Goal: Contribute content

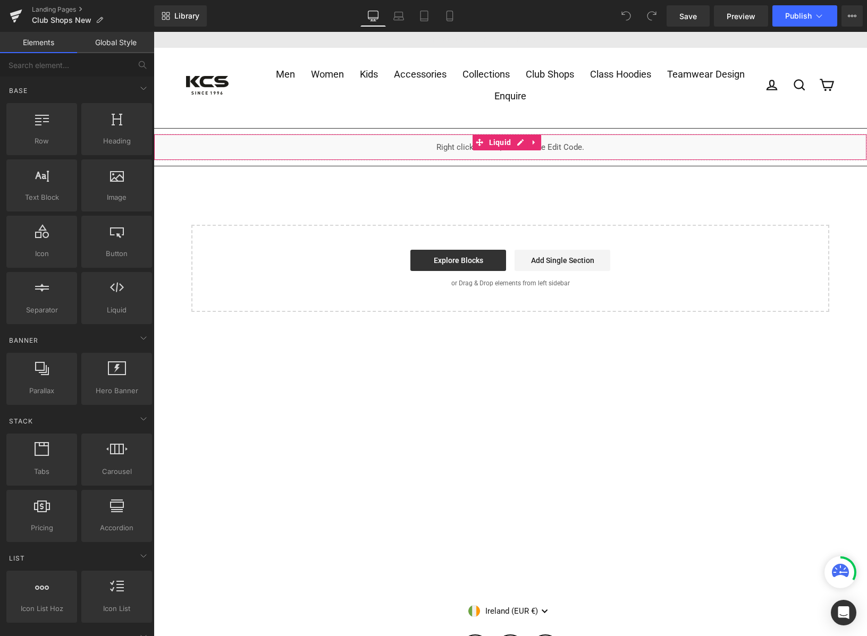
click at [517, 140] on div "Liquid" at bounding box center [510, 147] width 713 height 27
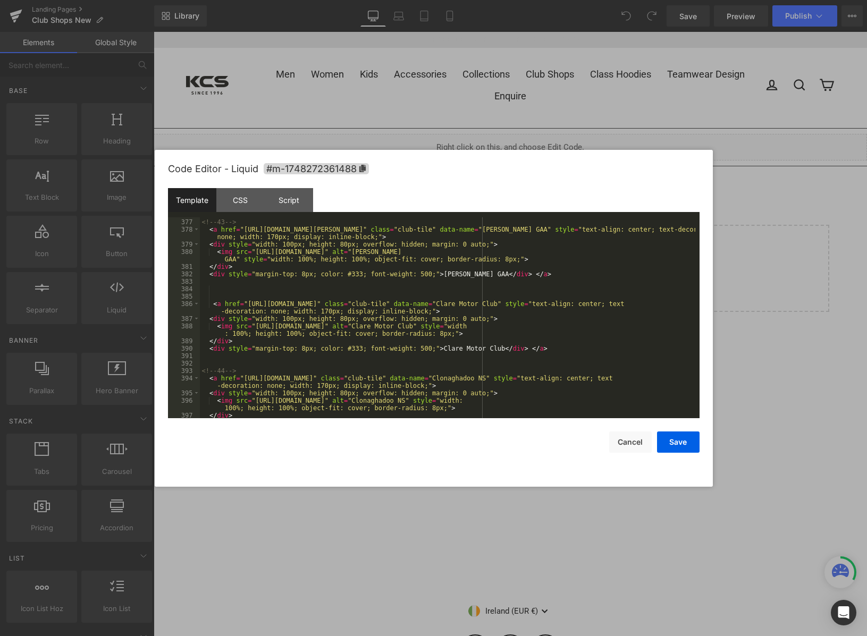
scroll to position [3475, 0]
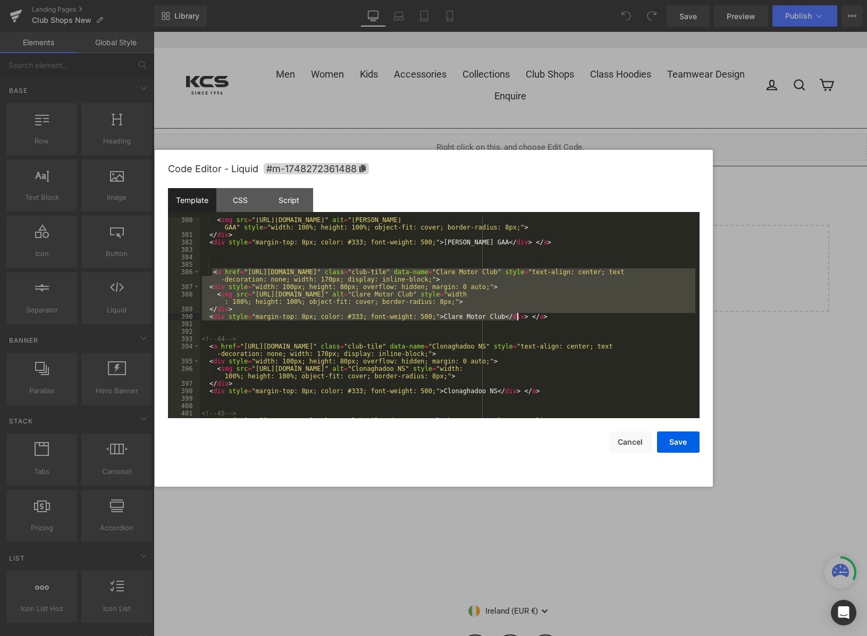
drag, startPoint x: 210, startPoint y: 270, endPoint x: 519, endPoint y: 319, distance: 311.9
click at [519, 319] on div "< img src = "[URL][DOMAIN_NAME]" alt = "[PERSON_NAME] GAA" style = "width: 100%…" at bounding box center [447, 331] width 495 height 231
click at [533, 318] on div "< img src = "[URL][DOMAIN_NAME]" alt = "[PERSON_NAME] GAA" style = "width: 100%…" at bounding box center [447, 317] width 495 height 201
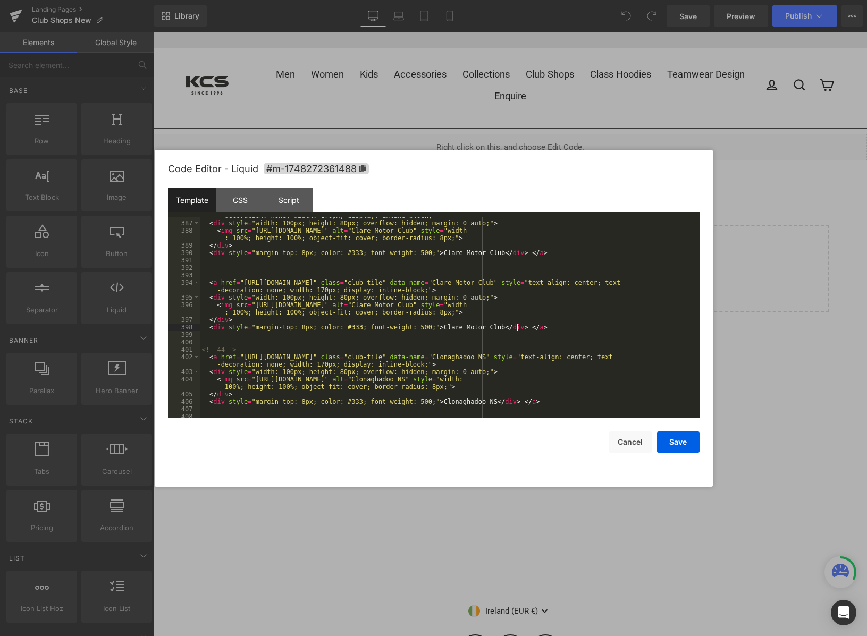
scroll to position [3538, 0]
drag, startPoint x: 516, startPoint y: 282, endPoint x: 572, endPoint y: 282, distance: 55.8
click at [572, 282] on div "< a href = "[URL][DOMAIN_NAME]" class = "club-tile" data-name = "Clare Motor Cl…" at bounding box center [447, 316] width 495 height 223
drag, startPoint x: 587, startPoint y: 305, endPoint x: 642, endPoint y: 306, distance: 55.8
click at [642, 306] on div "< a href = "[URL][DOMAIN_NAME]" class = "club-tile" data-name = "Clare Motor Cl…" at bounding box center [447, 316] width 495 height 223
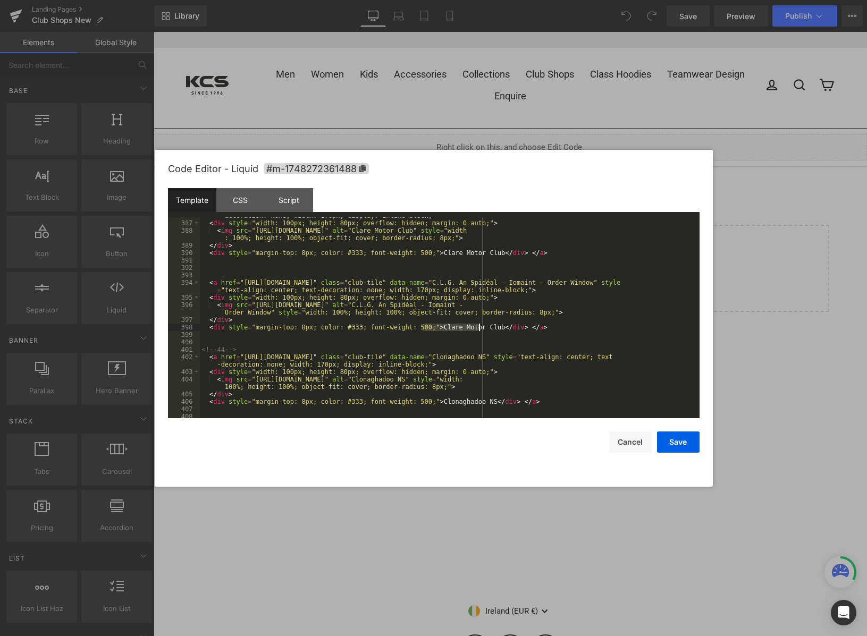
drag, startPoint x: 422, startPoint y: 326, endPoint x: 479, endPoint y: 325, distance: 56.9
click at [479, 325] on div "< a href = "[URL][DOMAIN_NAME]" class = "club-tile" data-name = "Clare Motor Cl…" at bounding box center [447, 316] width 495 height 223
drag, startPoint x: 241, startPoint y: 282, endPoint x: 407, endPoint y: 279, distance: 166.3
click at [407, 279] on div "< a href = "[URL][DOMAIN_NAME]" class = "club-tile" data-name = "Clare Motor Cl…" at bounding box center [447, 316] width 495 height 223
drag, startPoint x: 251, startPoint y: 305, endPoint x: 561, endPoint y: 305, distance: 310.3
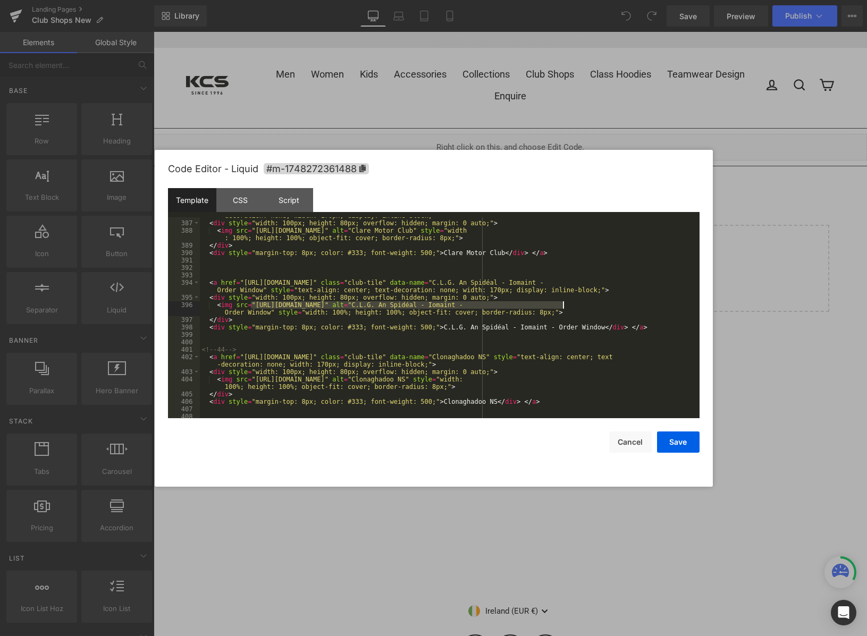
click at [561, 305] on div "< a href = "[URL][DOMAIN_NAME]" class = "club-tile" data-name = "Clare Motor Cl…" at bounding box center [447, 316] width 495 height 223
click at [678, 440] on button "Save" at bounding box center [678, 441] width 43 height 21
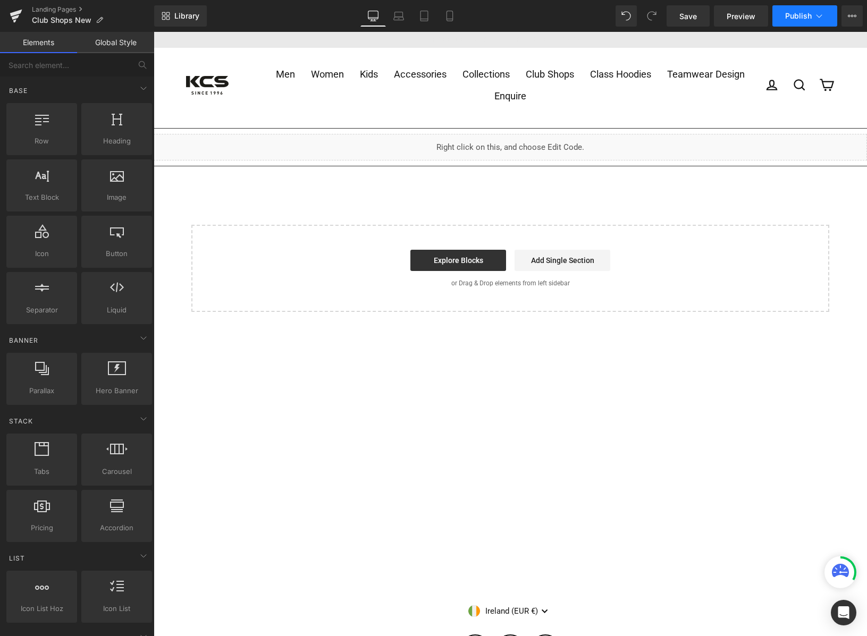
click at [806, 10] on button "Publish" at bounding box center [804, 15] width 65 height 21
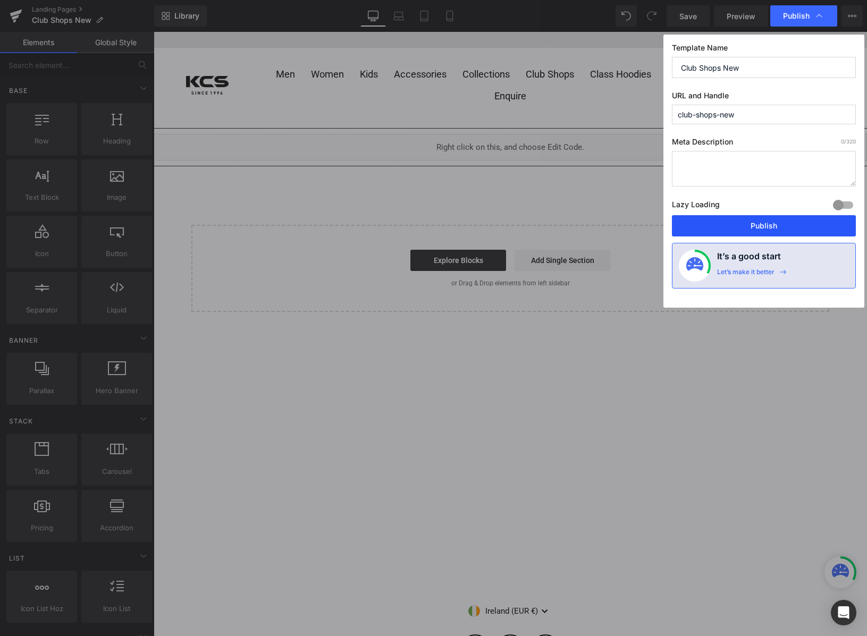
click at [774, 225] on button "Publish" at bounding box center [764, 225] width 184 height 21
